Goal: Transaction & Acquisition: Purchase product/service

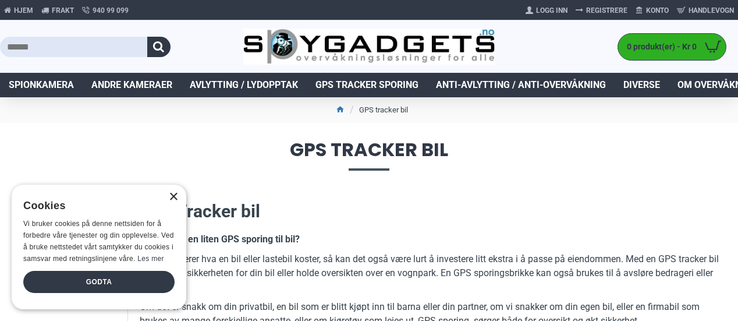
click at [176, 197] on div "×" at bounding box center [173, 197] width 9 height 9
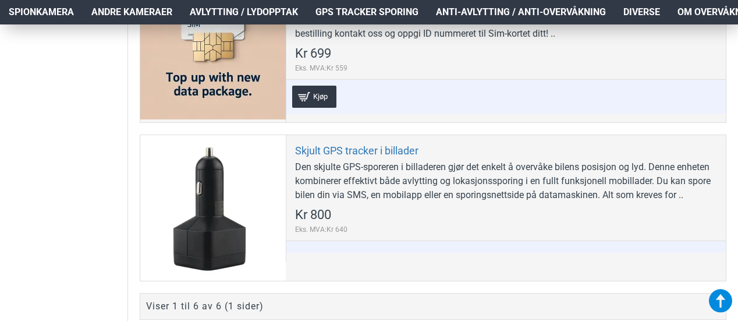
scroll to position [1116, 0]
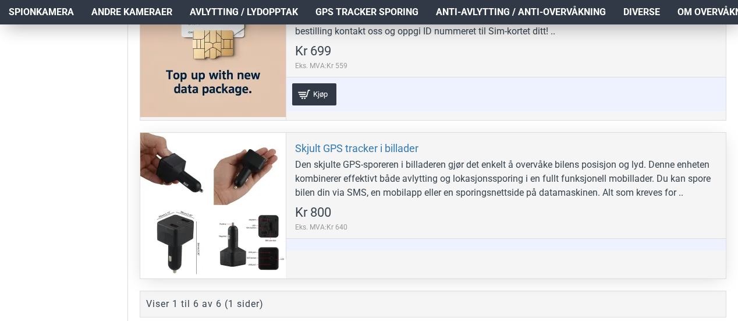
click at [236, 166] on div at bounding box center [213, 206] width 146 height 146
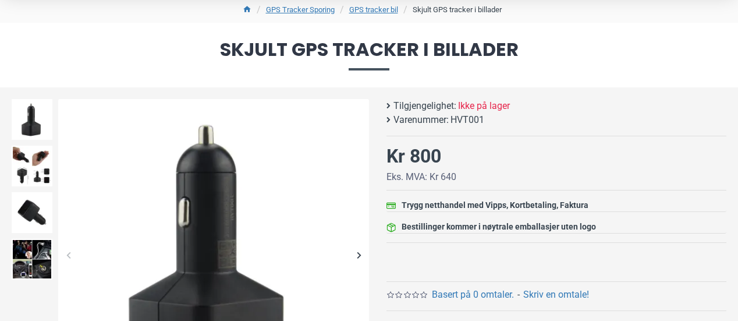
scroll to position [78, 0]
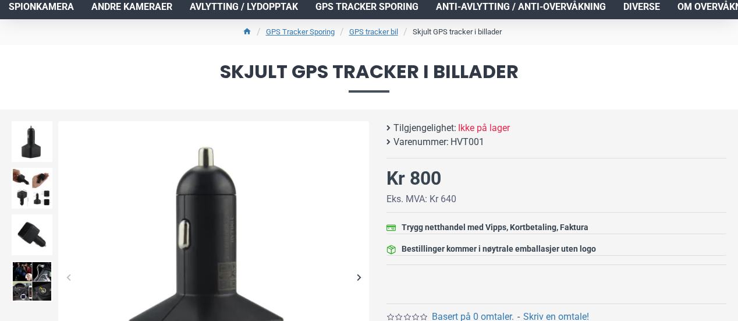
click at [358, 274] on div "Next slide" at bounding box center [359, 277] width 20 height 20
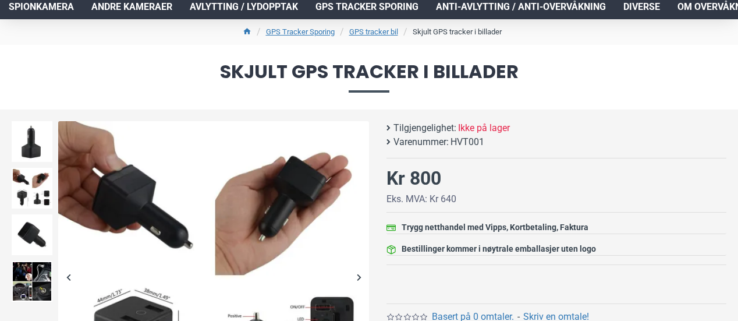
click at [358, 274] on div "Next slide" at bounding box center [359, 277] width 20 height 20
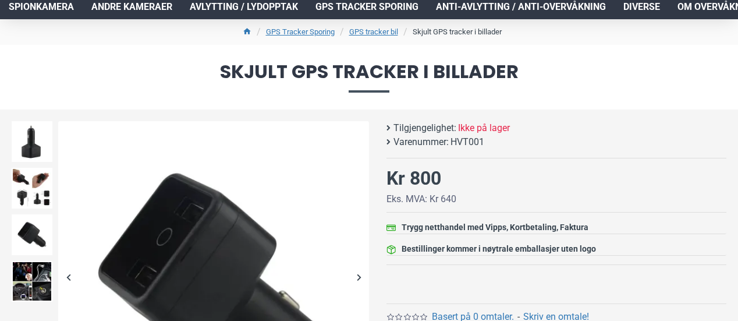
click at [358, 274] on div "Next slide" at bounding box center [359, 277] width 20 height 20
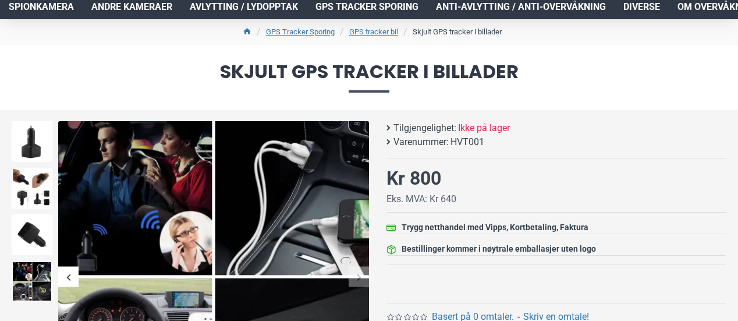
click at [358, 274] on div "Next slide" at bounding box center [359, 277] width 20 height 20
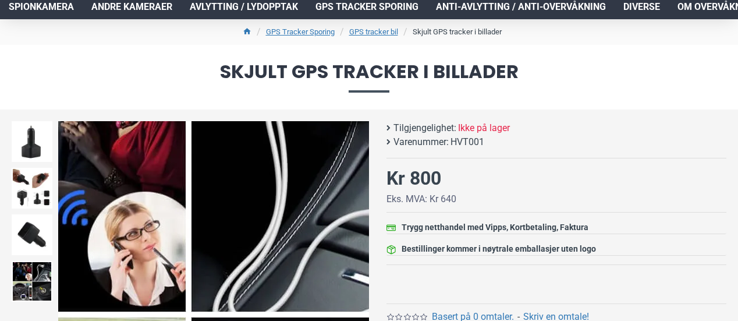
click at [243, 233] on img at bounding box center [213, 276] width 311 height 311
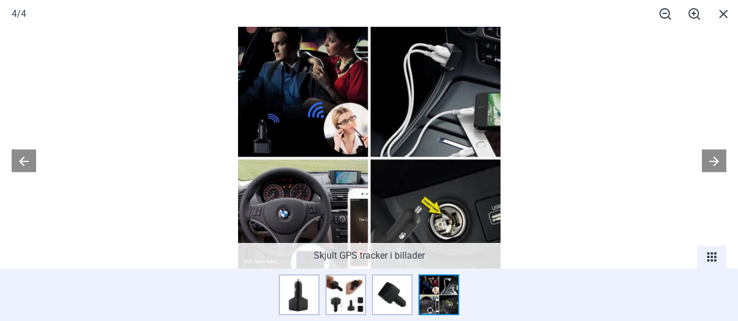
scroll to position [354, 0]
